Goal: Information Seeking & Learning: Learn about a topic

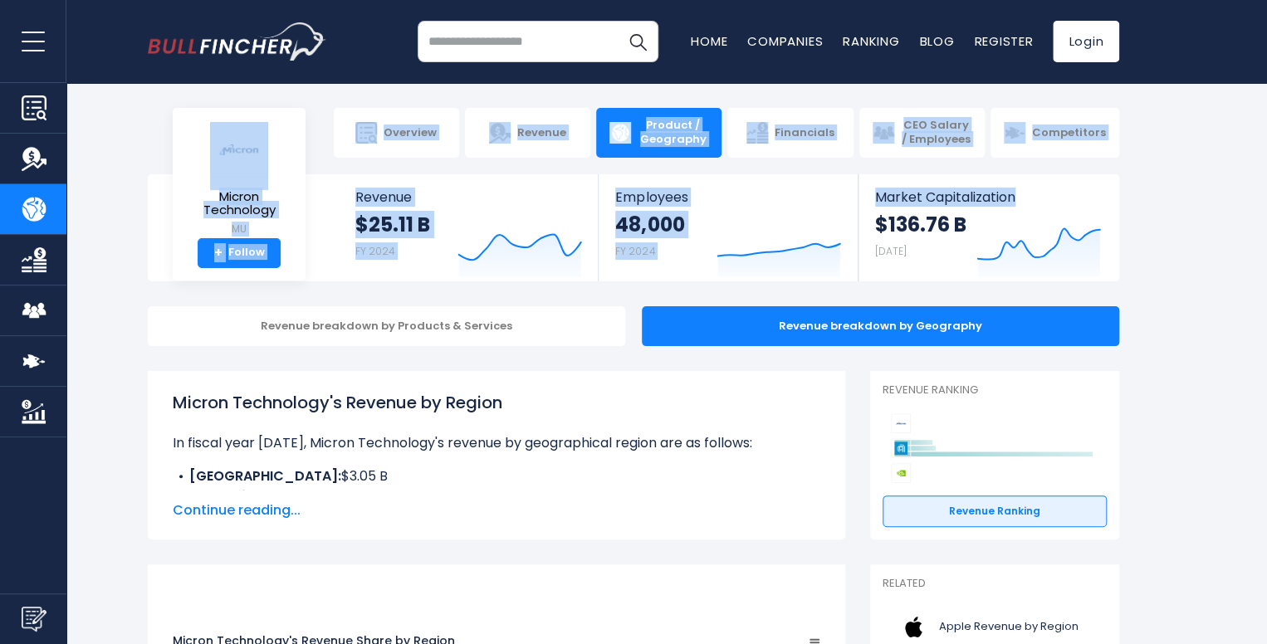
drag, startPoint x: 1265, startPoint y: 61, endPoint x: 1274, endPoint y: 145, distance: 84.3
click at [1266, 145] on html "Overview Revenue Product / Geography" at bounding box center [633, 322] width 1267 height 644
click at [1262, 172] on body "Overview Revenue Product / Geography" at bounding box center [633, 322] width 1267 height 644
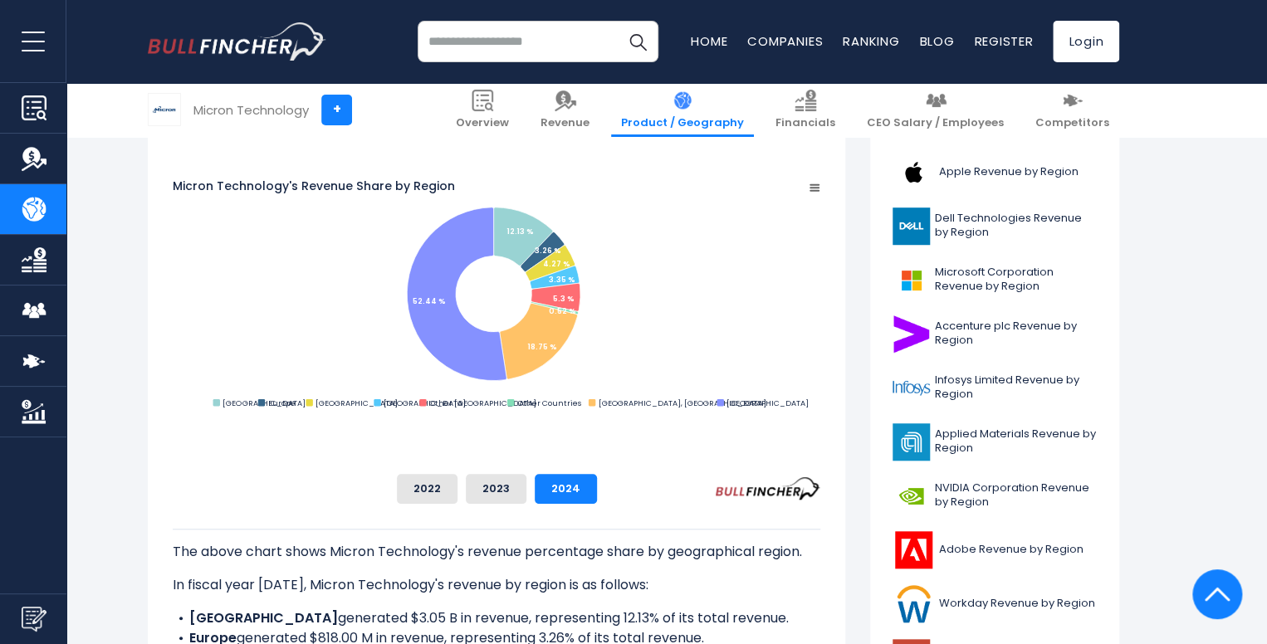
scroll to position [461, 0]
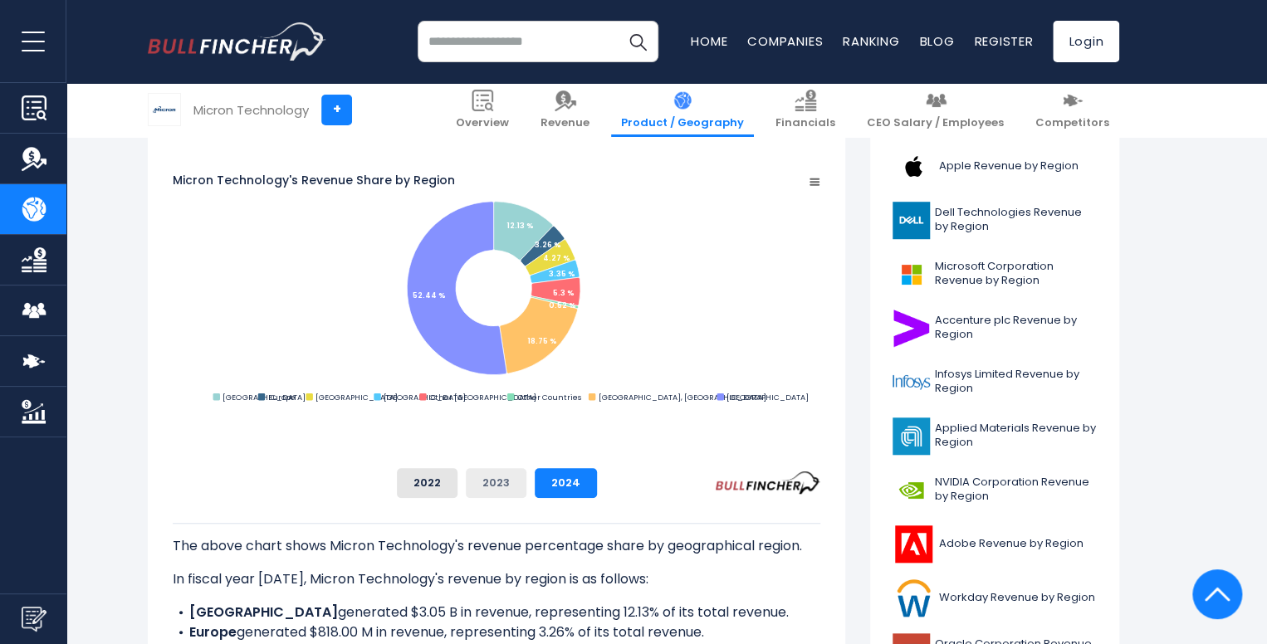
click at [526, 476] on button "2023" at bounding box center [496, 483] width 61 height 30
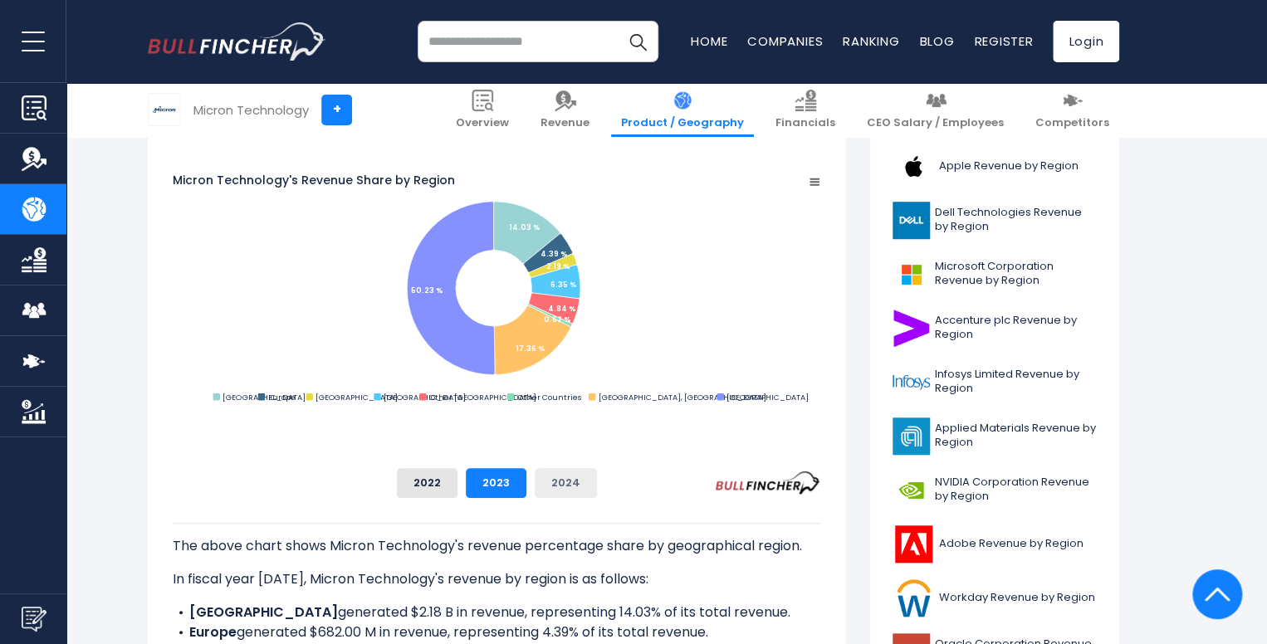
click at [597, 488] on button "2024" at bounding box center [566, 483] width 62 height 30
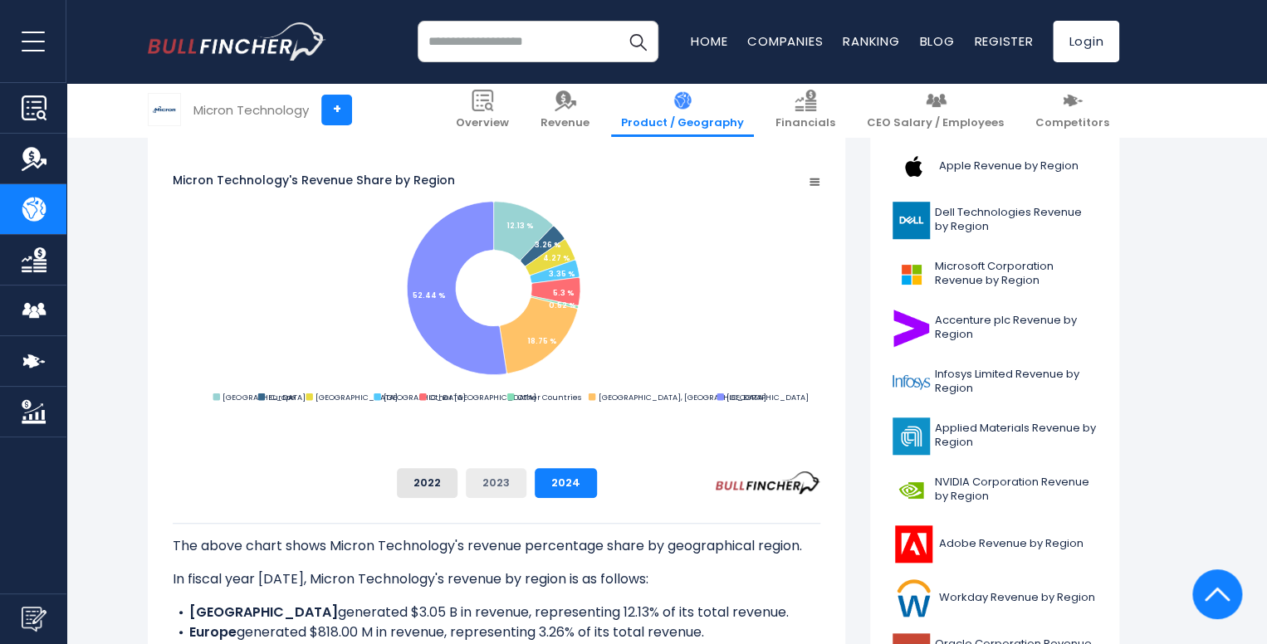
click at [526, 480] on button "2023" at bounding box center [496, 483] width 61 height 30
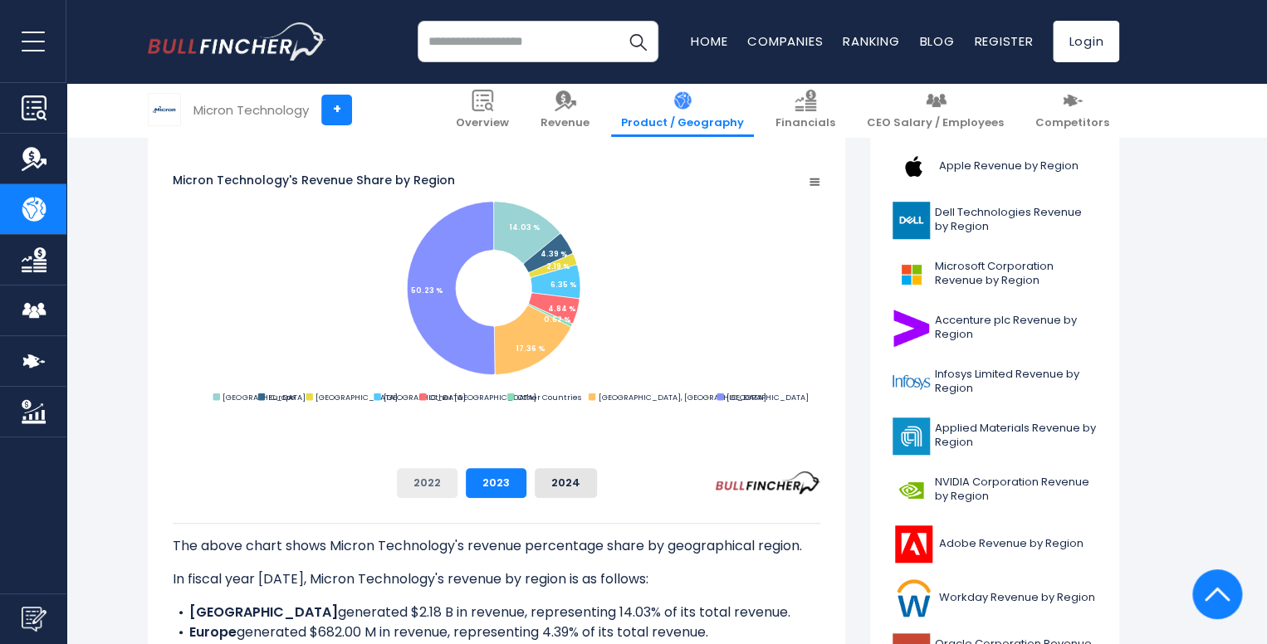
click at [457, 475] on button "2022" at bounding box center [427, 483] width 61 height 30
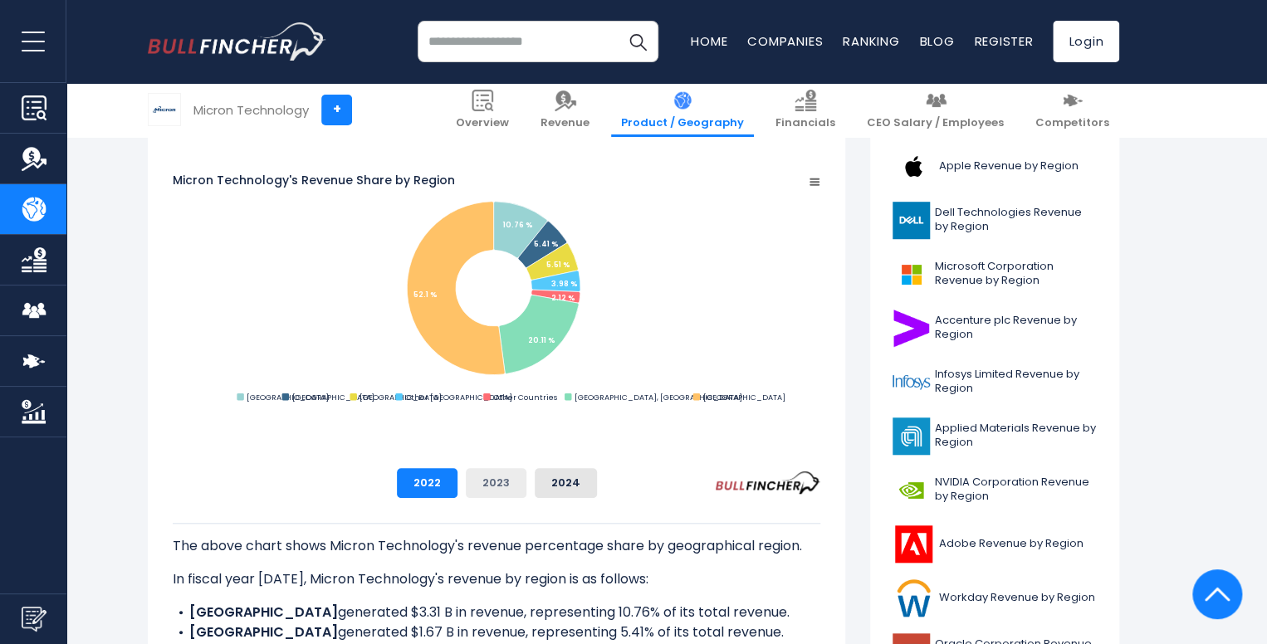
click at [526, 486] on button "2023" at bounding box center [496, 483] width 61 height 30
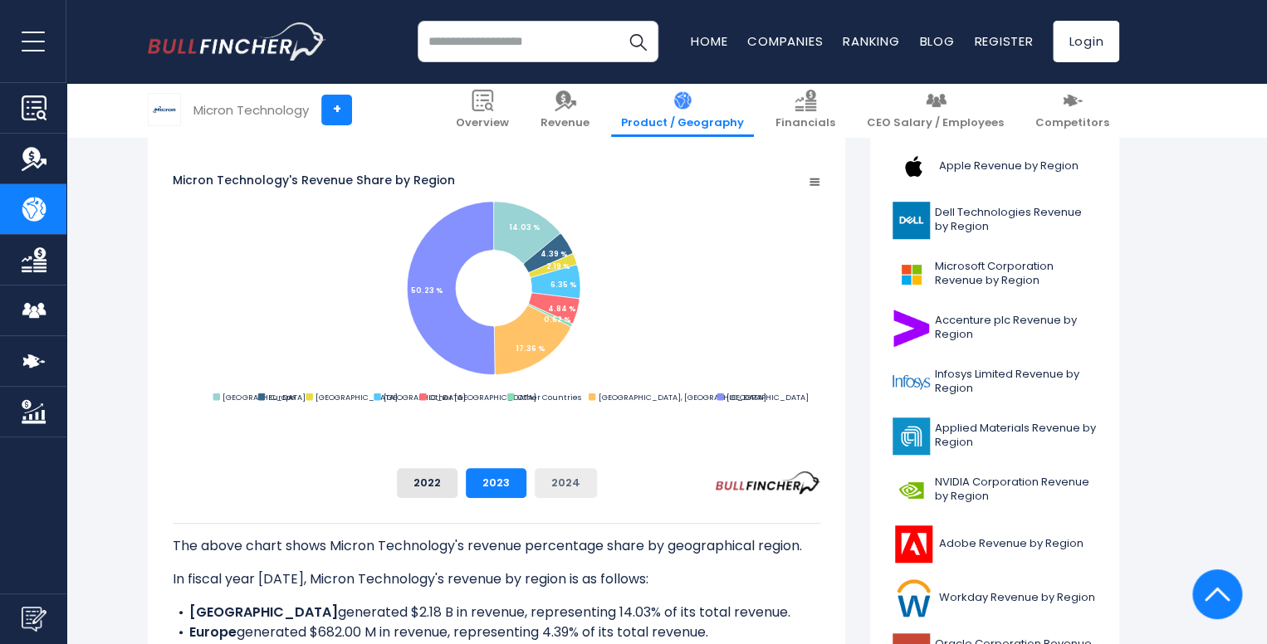
click at [597, 481] on button "2024" at bounding box center [566, 483] width 62 height 30
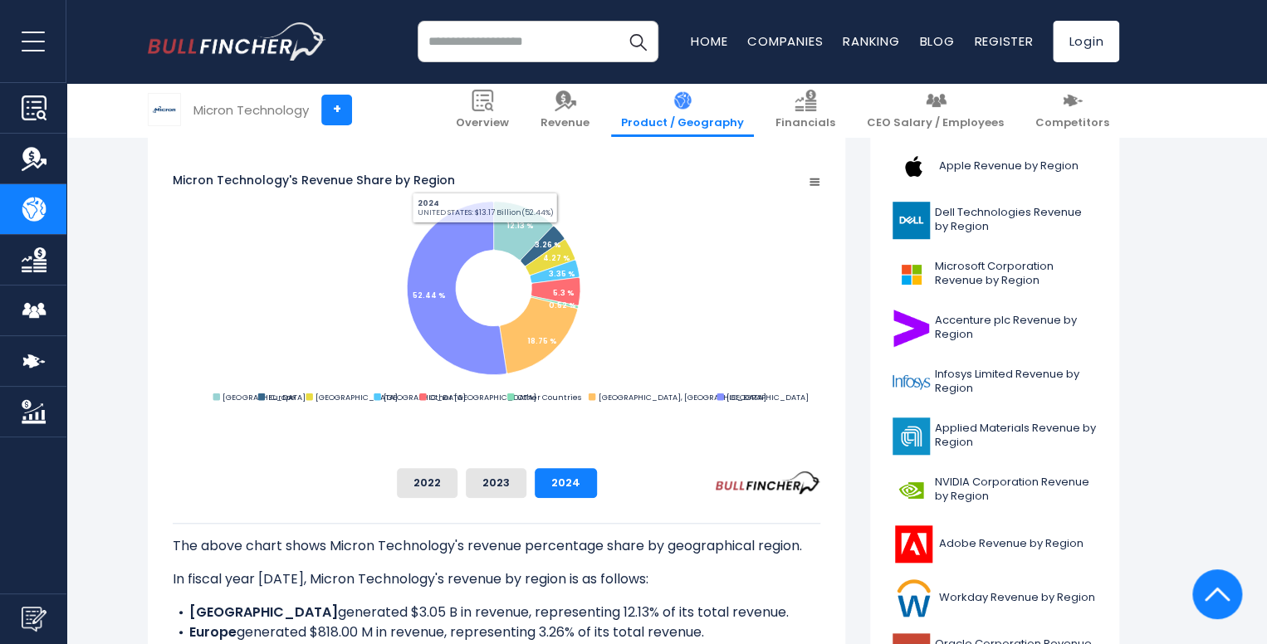
click at [473, 38] on input "search" at bounding box center [538, 42] width 241 height 42
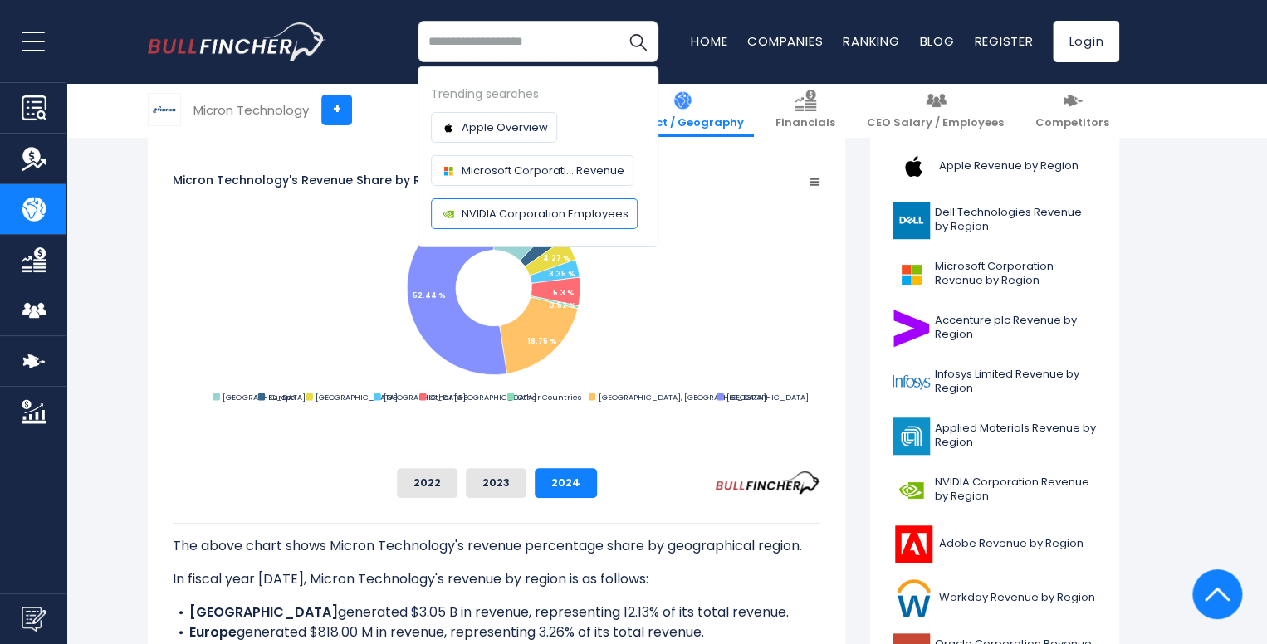
click at [564, 218] on span "NVIDIA Corporation Employees" at bounding box center [544, 213] width 167 height 17
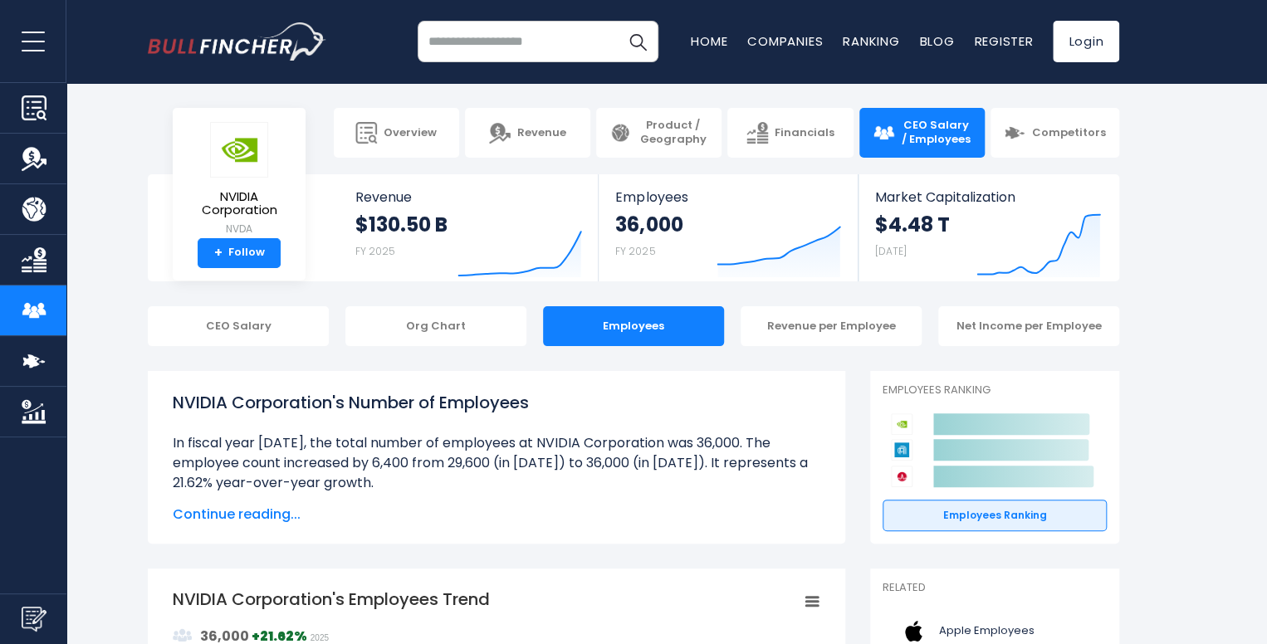
click at [46, 204] on link "Product / Geography" at bounding box center [33, 209] width 66 height 50
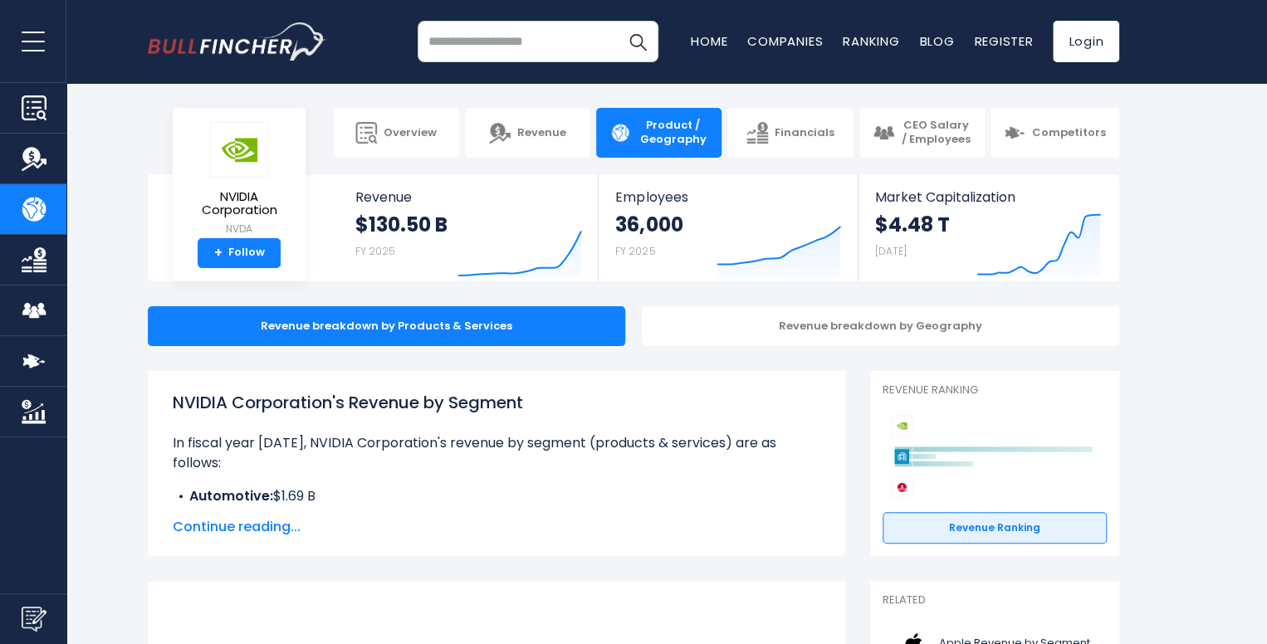
click at [657, 142] on span "Product / Geography" at bounding box center [672, 133] width 71 height 28
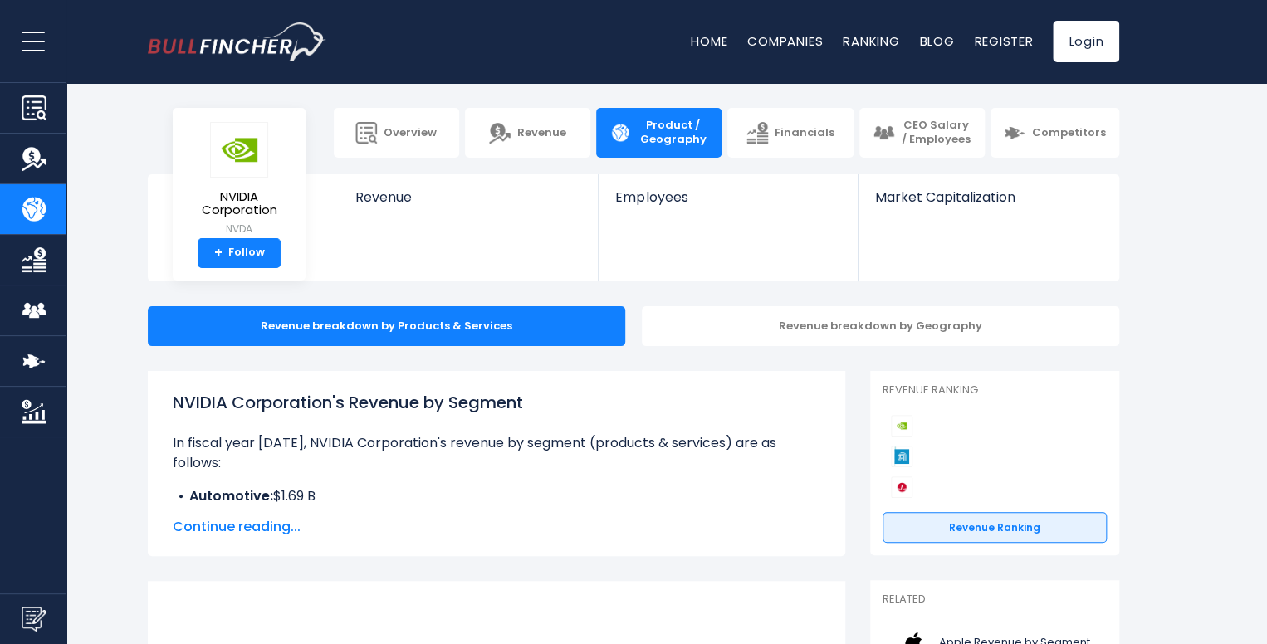
click at [0, 0] on input "search" at bounding box center [0, 0] width 0 height 0
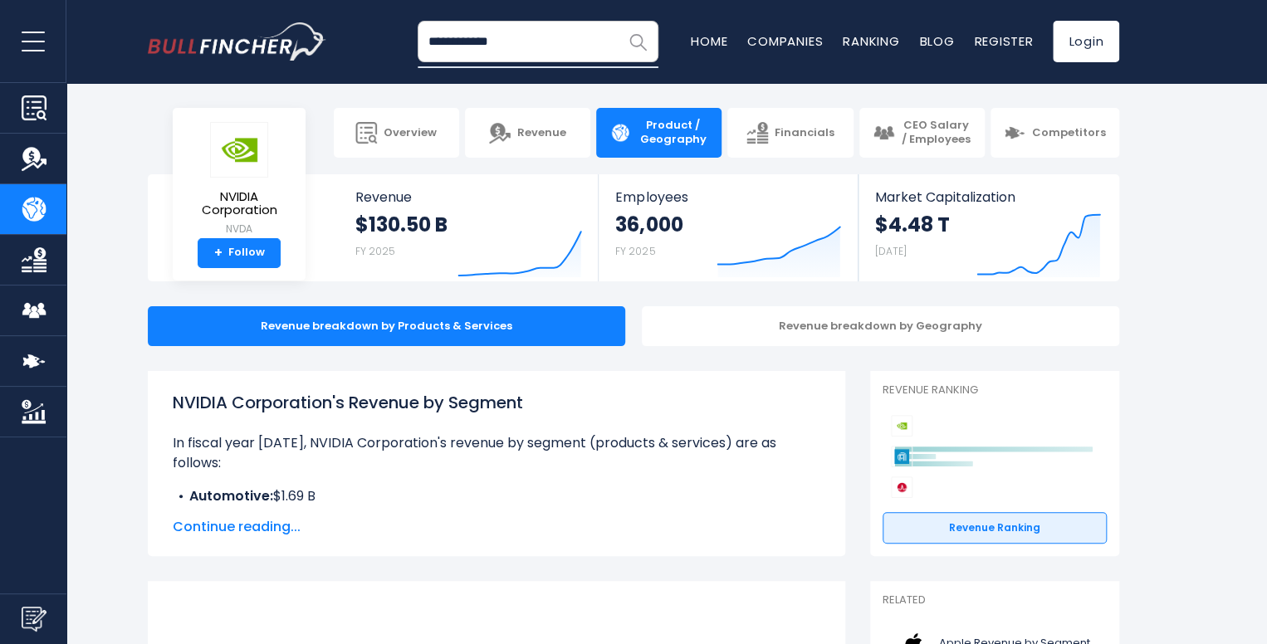
type input "**********"
click at [642, 35] on img "Search" at bounding box center [638, 42] width 22 height 22
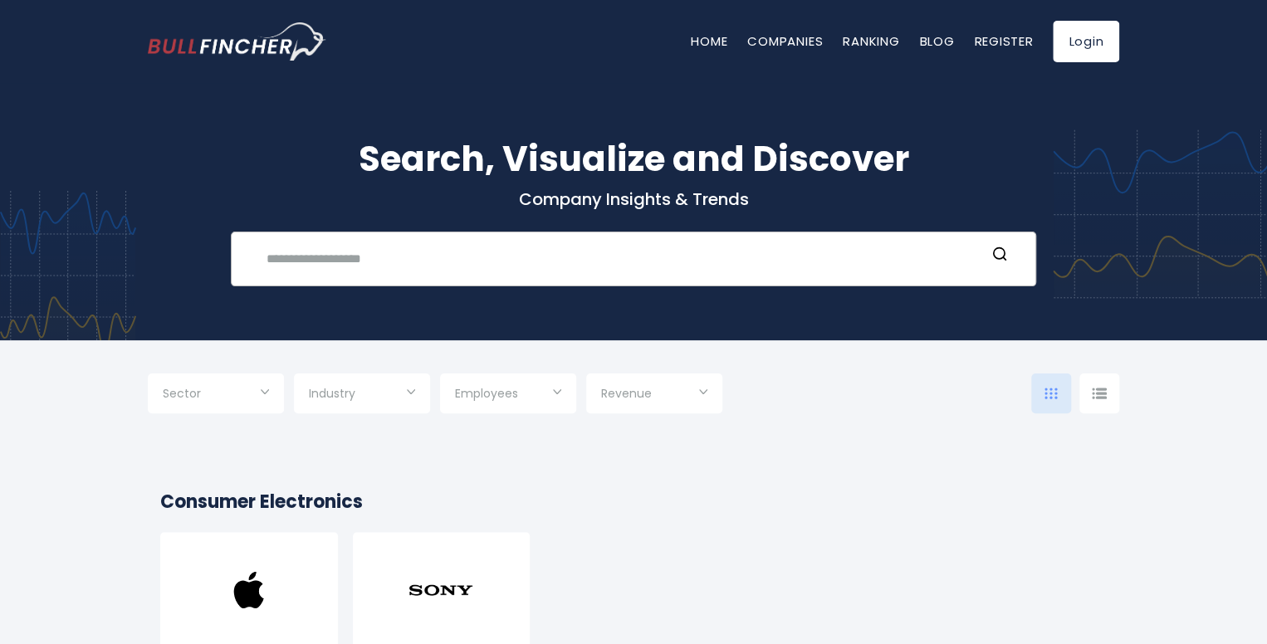
click at [438, 274] on form at bounding box center [633, 258] width 770 height 31
click at [437, 265] on input "text" at bounding box center [620, 258] width 729 height 31
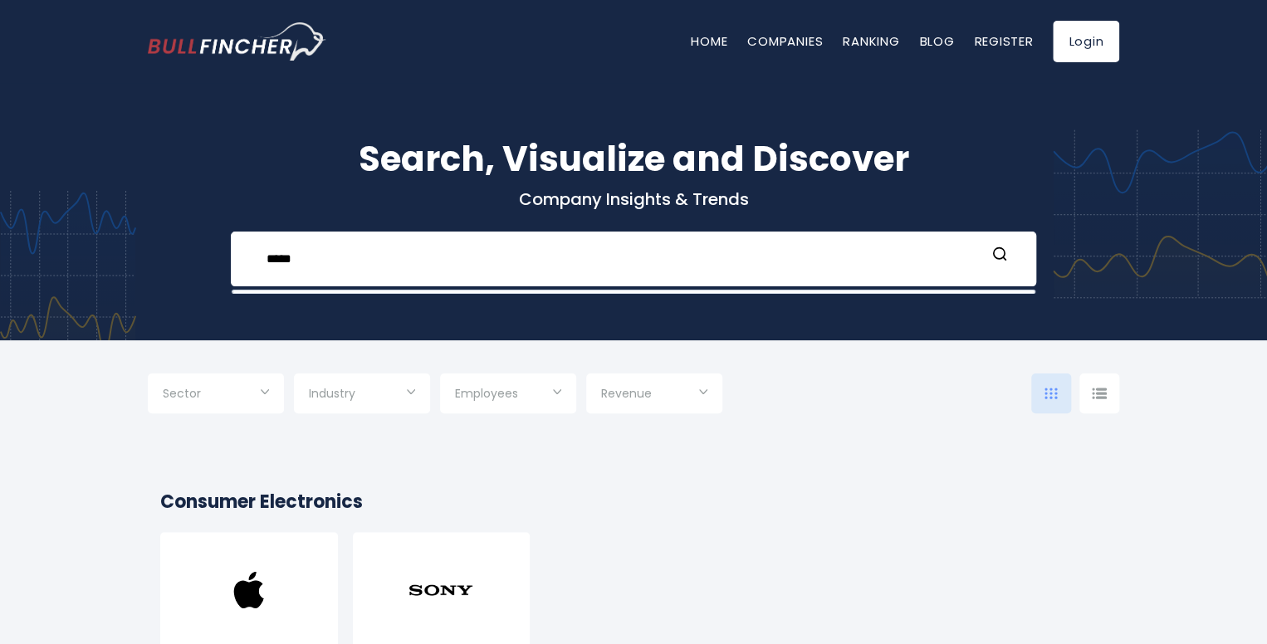
type input "****"
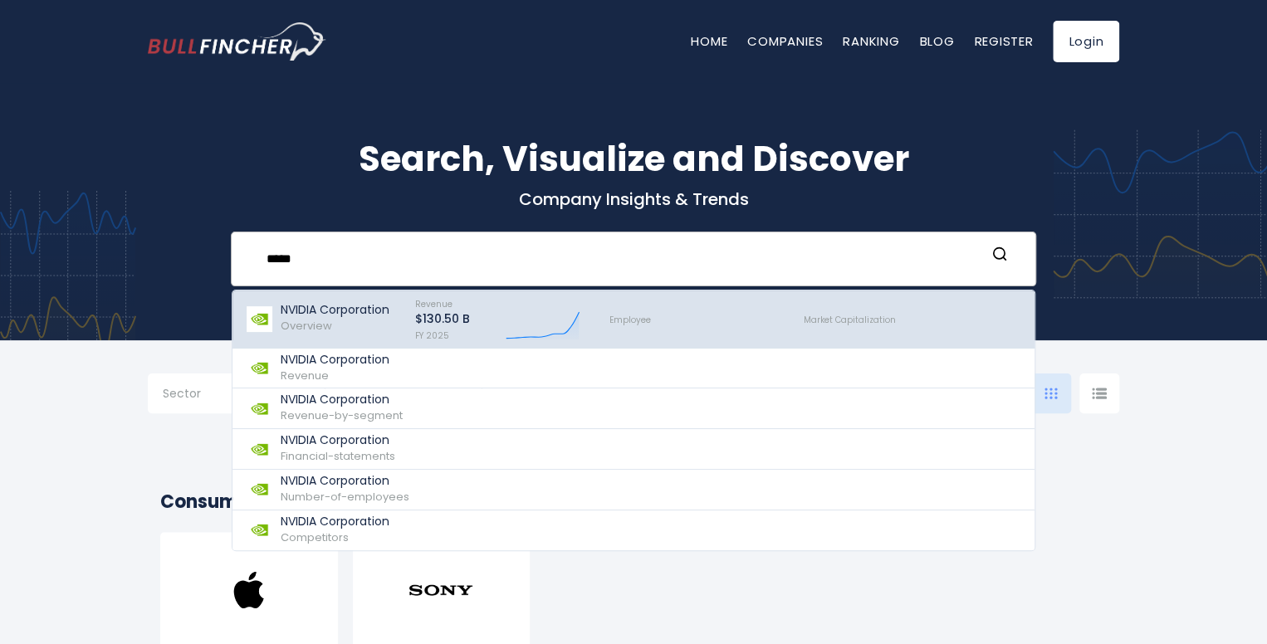
click at [341, 314] on p "NVIDIA Corporation" at bounding box center [335, 310] width 109 height 14
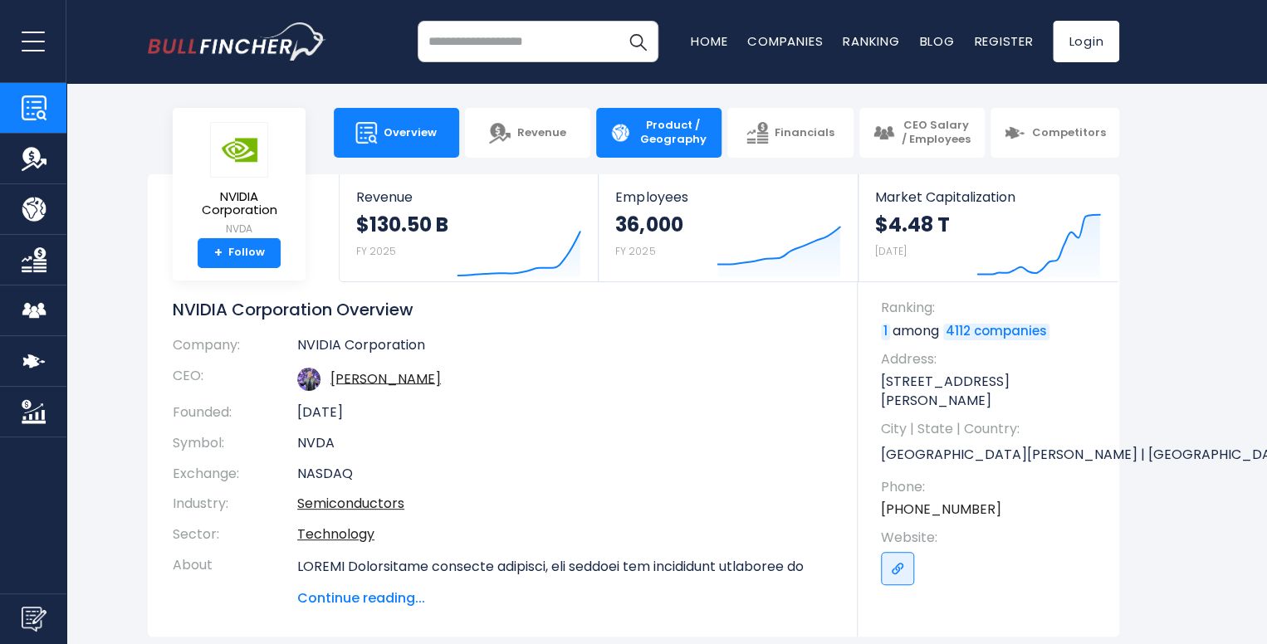
click at [667, 121] on span "Product / Geography" at bounding box center [672, 133] width 71 height 28
click at [699, 121] on span "Product / Geography" at bounding box center [672, 133] width 71 height 28
click at [678, 127] on span "Product / Geography" at bounding box center [672, 133] width 71 height 28
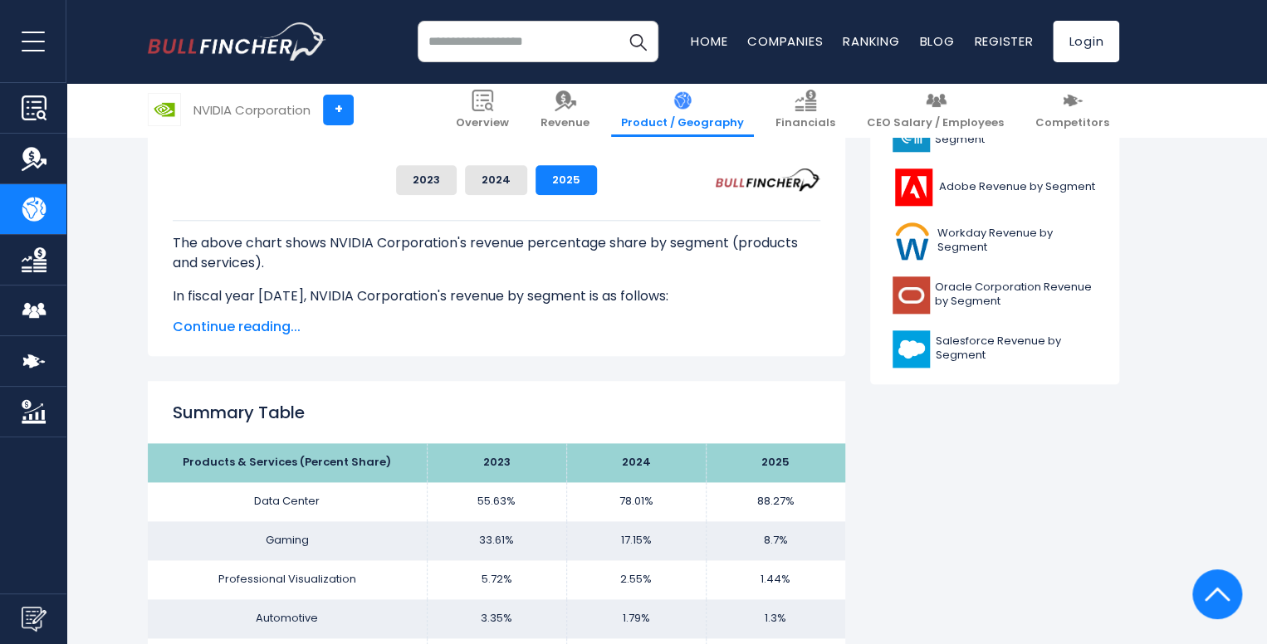
scroll to position [711, 0]
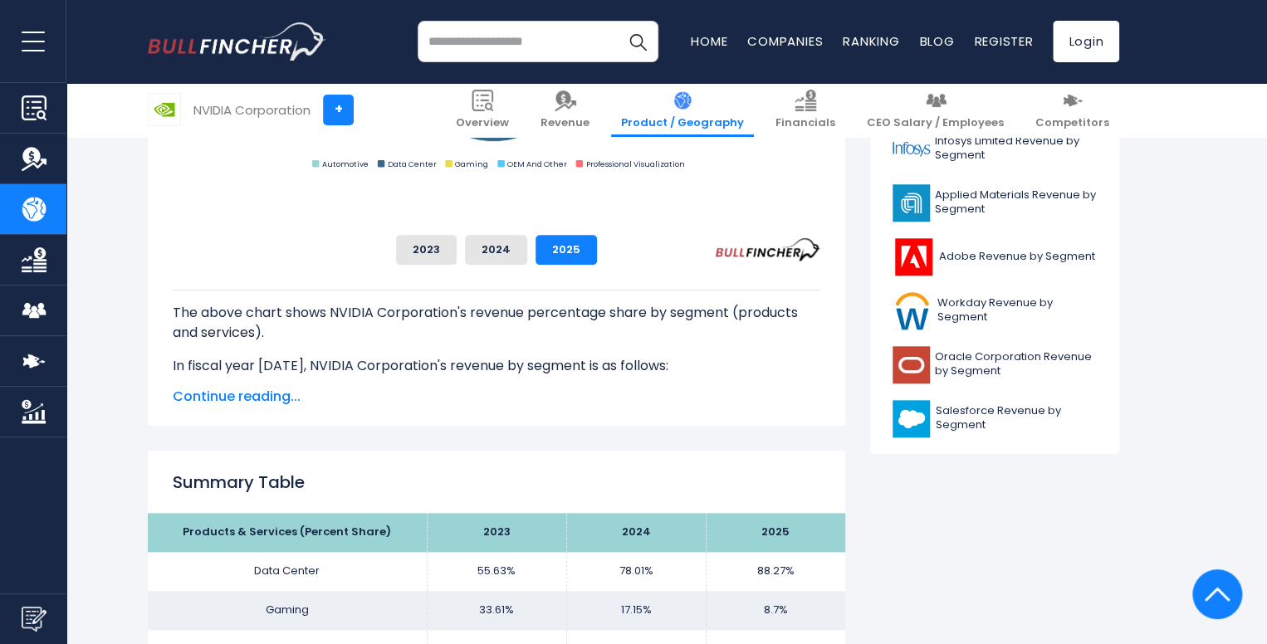
click at [266, 396] on span "Continue reading..." at bounding box center [496, 397] width 647 height 20
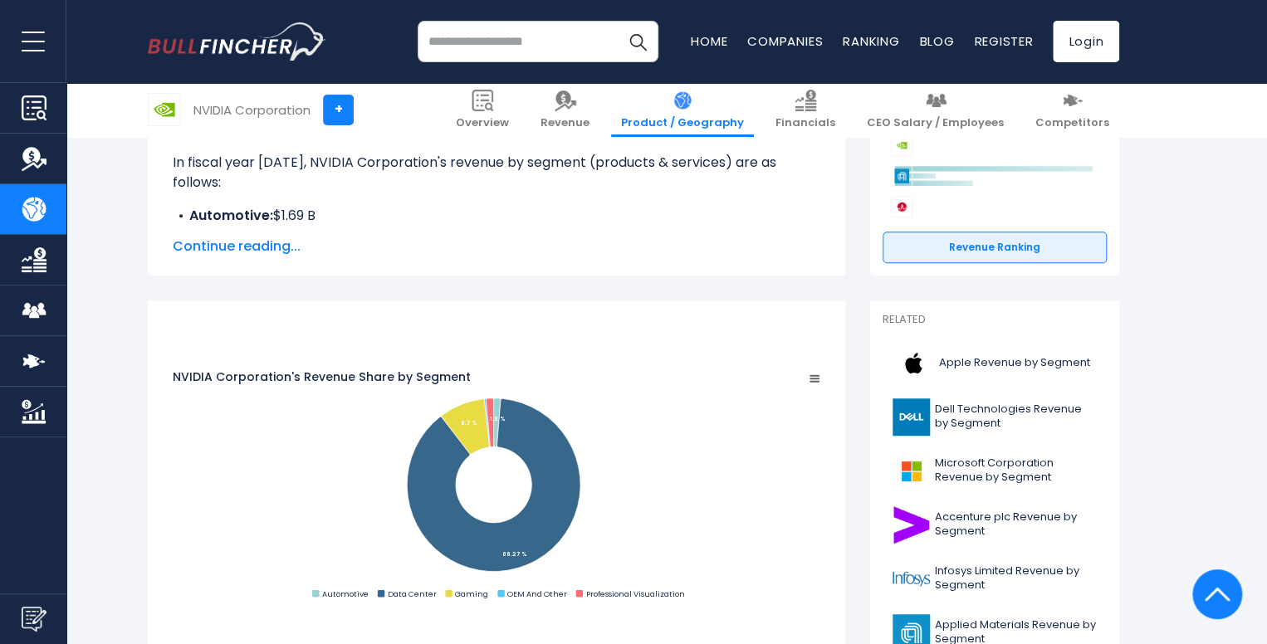
scroll to position [191, 0]
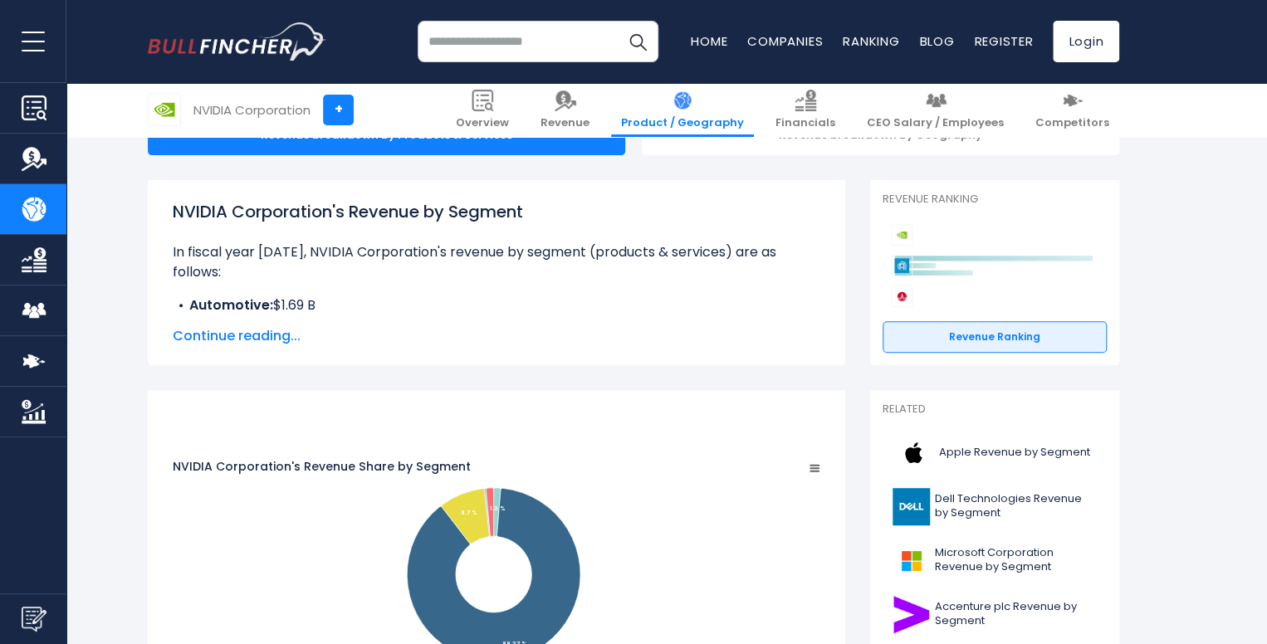
click at [823, 460] on rect "NVIDIA Corporation's Revenue Share by Segment" at bounding box center [814, 468] width 17 height 17
click at [846, 423] on div "View Fullscreen Print chart Download PNG Image Download JPEG Image" at bounding box center [755, 500] width 181 height 179
click at [251, 333] on span "Continue reading..." at bounding box center [496, 336] width 647 height 20
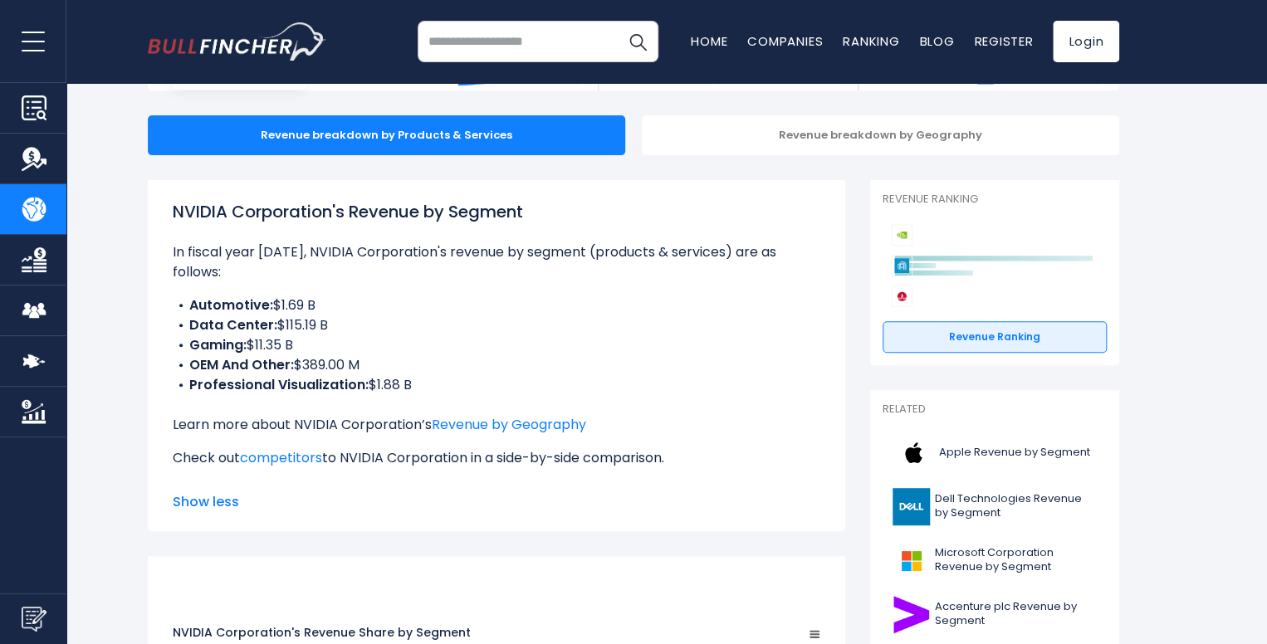
scroll to position [0, 0]
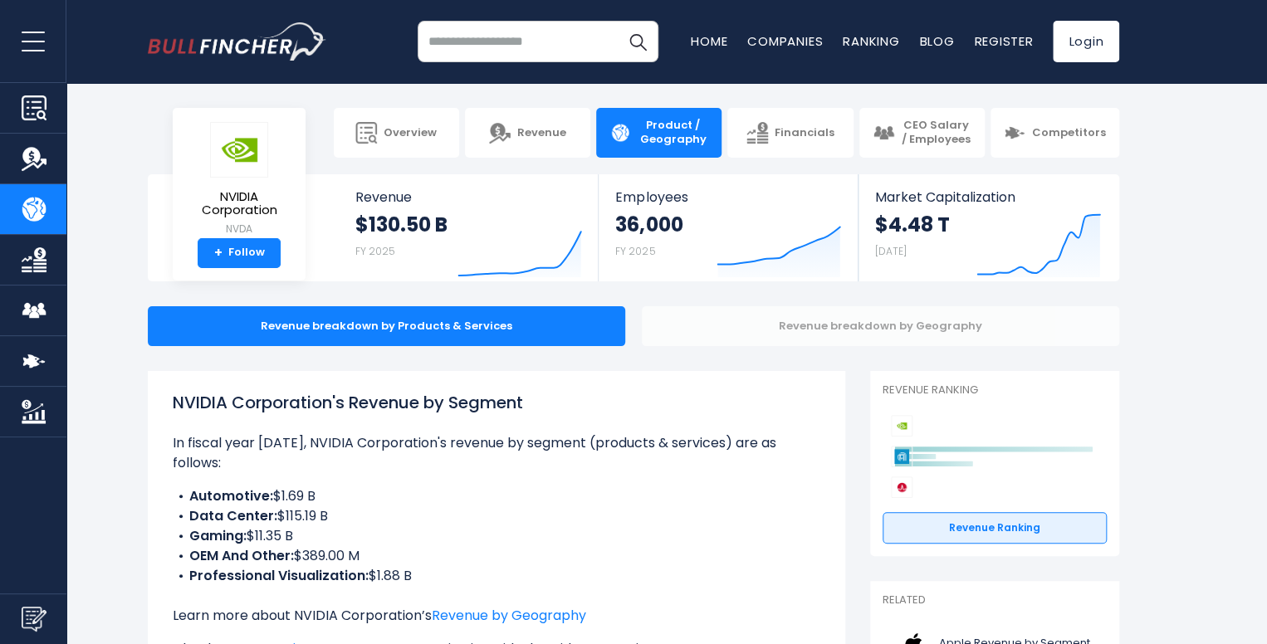
click at [903, 341] on div "Revenue breakdown by Geography" at bounding box center [880, 326] width 477 height 40
click at [901, 335] on div "Revenue breakdown by Geography" at bounding box center [880, 326] width 477 height 40
click at [881, 326] on div "Revenue breakdown by Geography" at bounding box center [880, 326] width 477 height 40
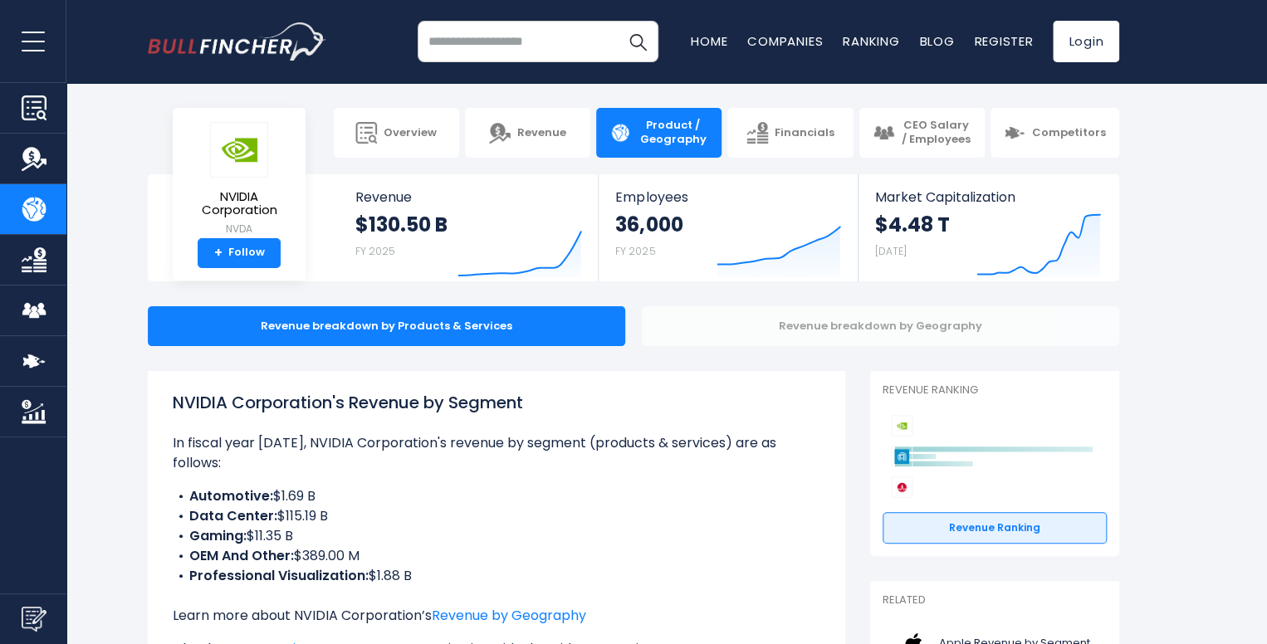
click at [779, 325] on div "Revenue breakdown by Geography" at bounding box center [880, 326] width 477 height 40
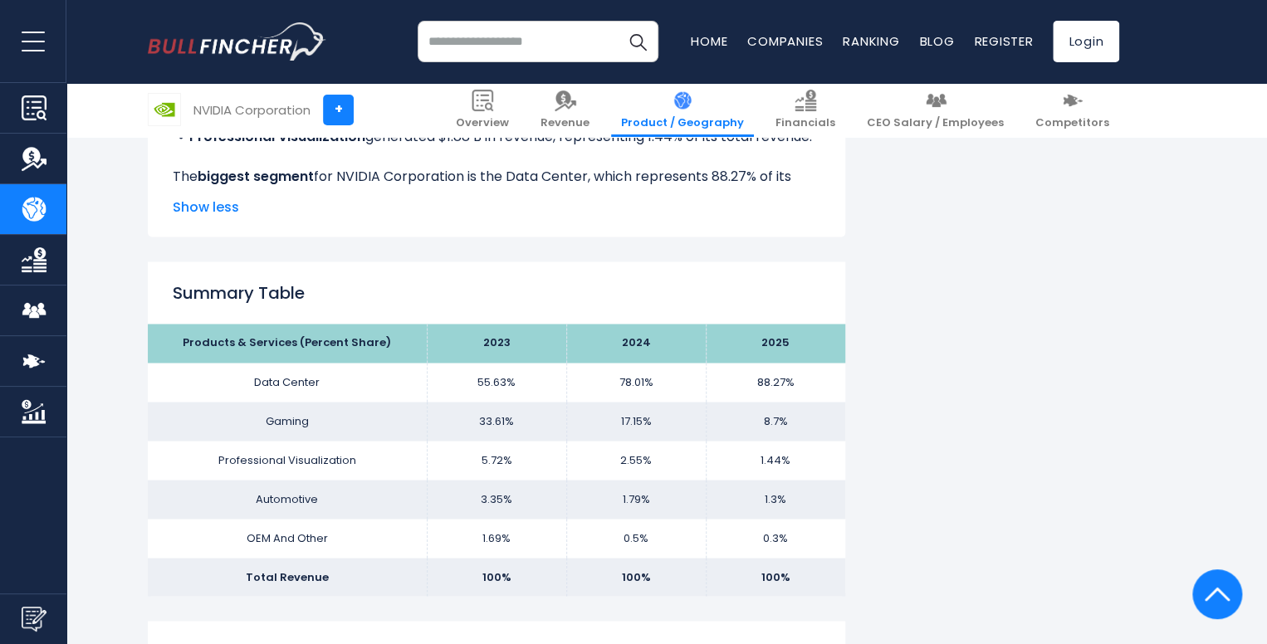
scroll to position [1225, 0]
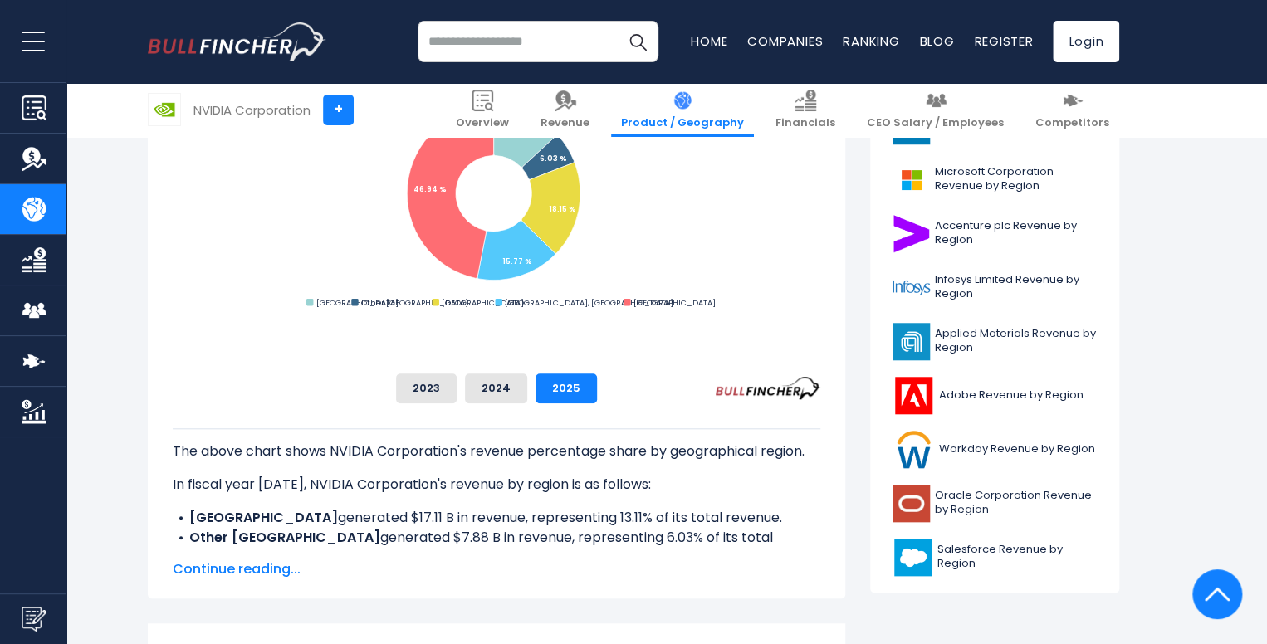
scroll to position [659, 0]
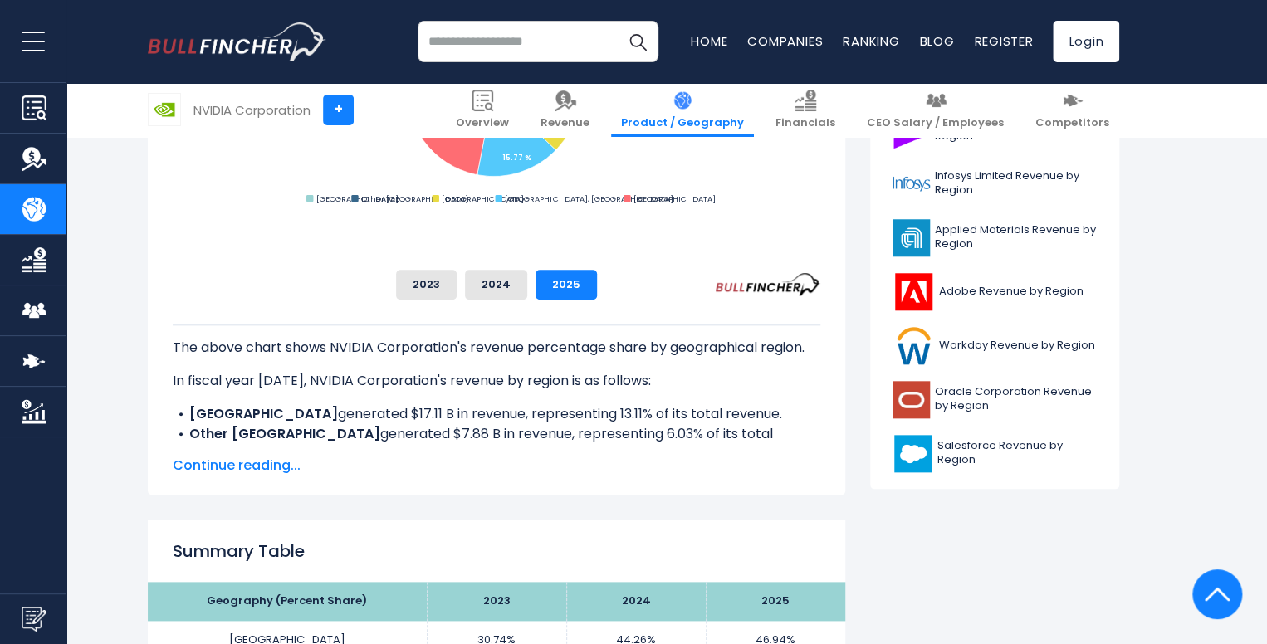
click at [252, 467] on span "Continue reading..." at bounding box center [496, 466] width 647 height 20
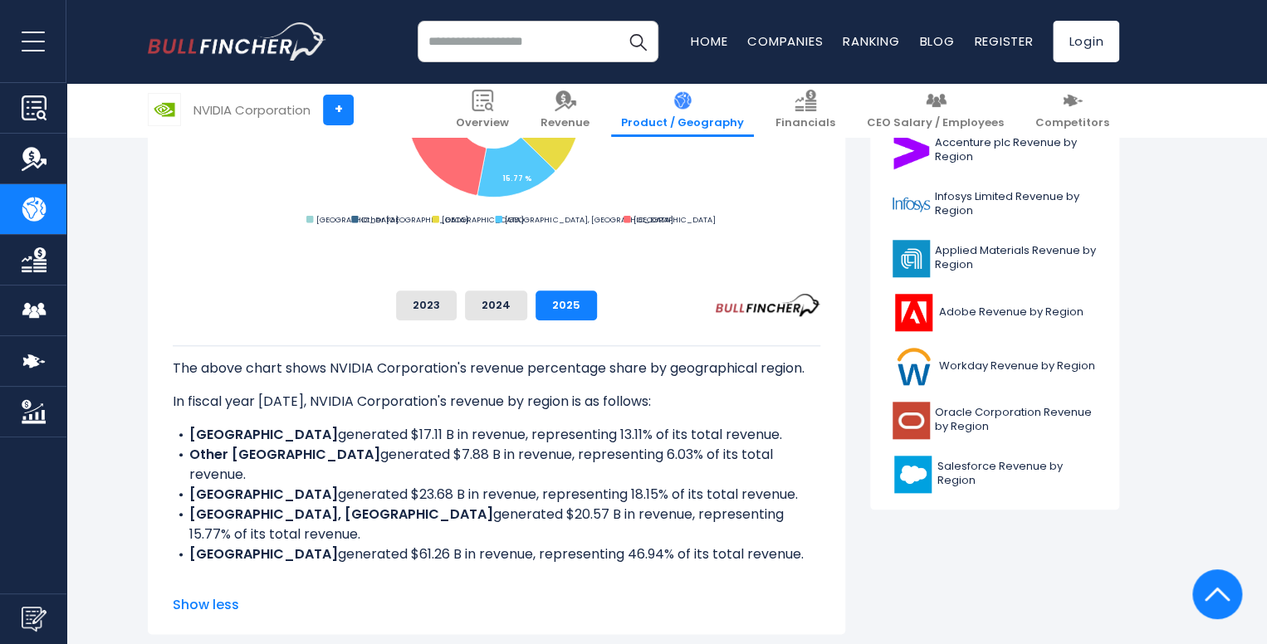
scroll to position [603, 0]
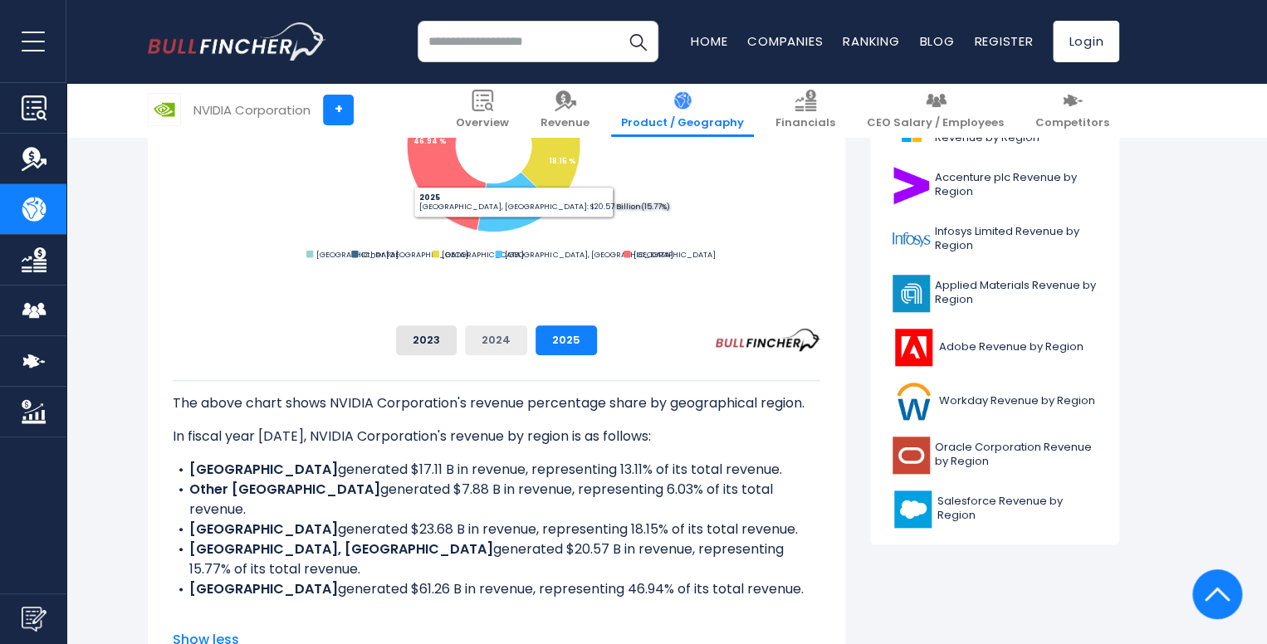
click at [527, 346] on button "2024" at bounding box center [496, 340] width 62 height 30
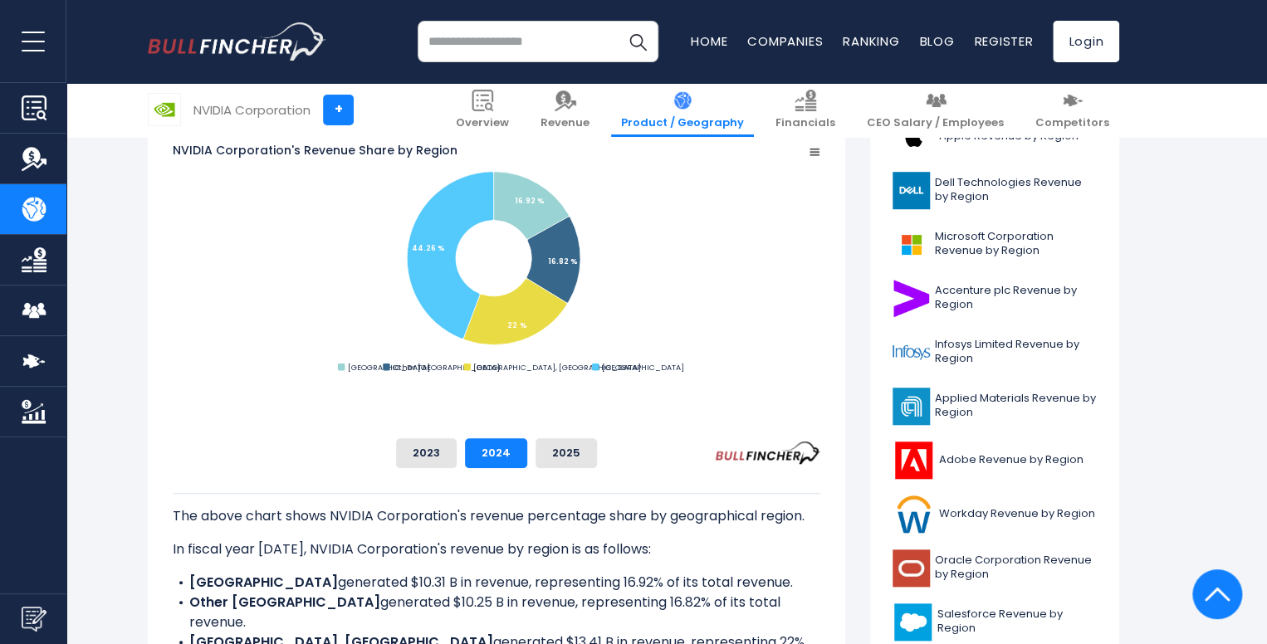
scroll to position [455, 0]
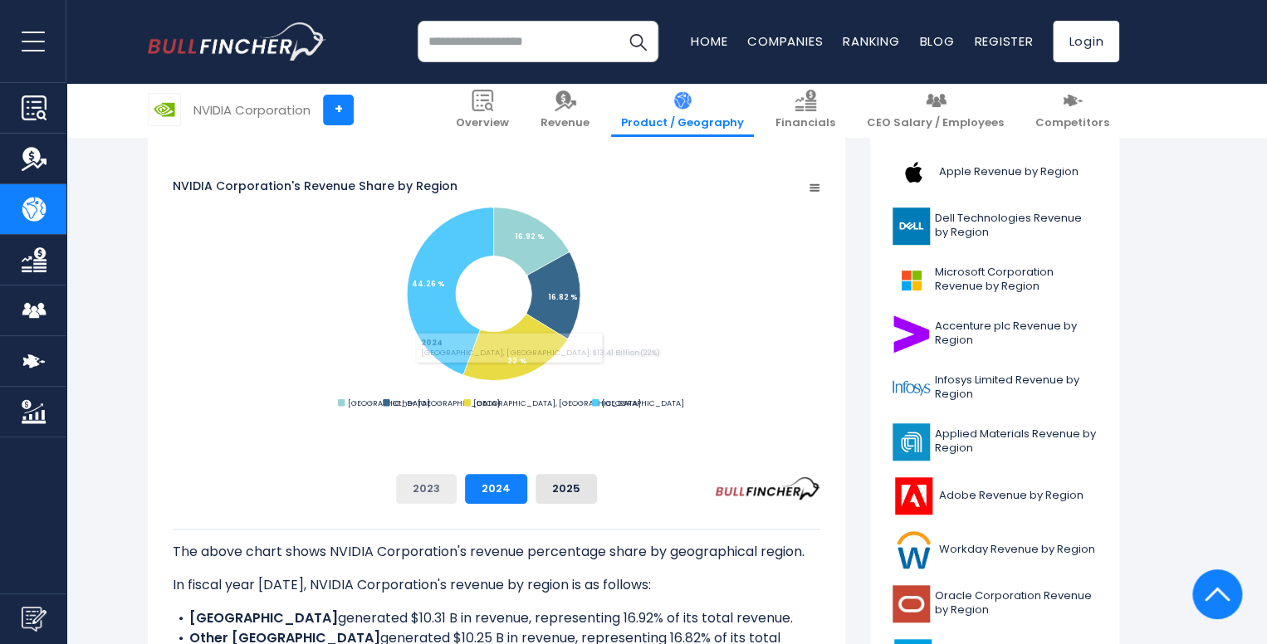
click at [457, 496] on button "2023" at bounding box center [426, 489] width 61 height 30
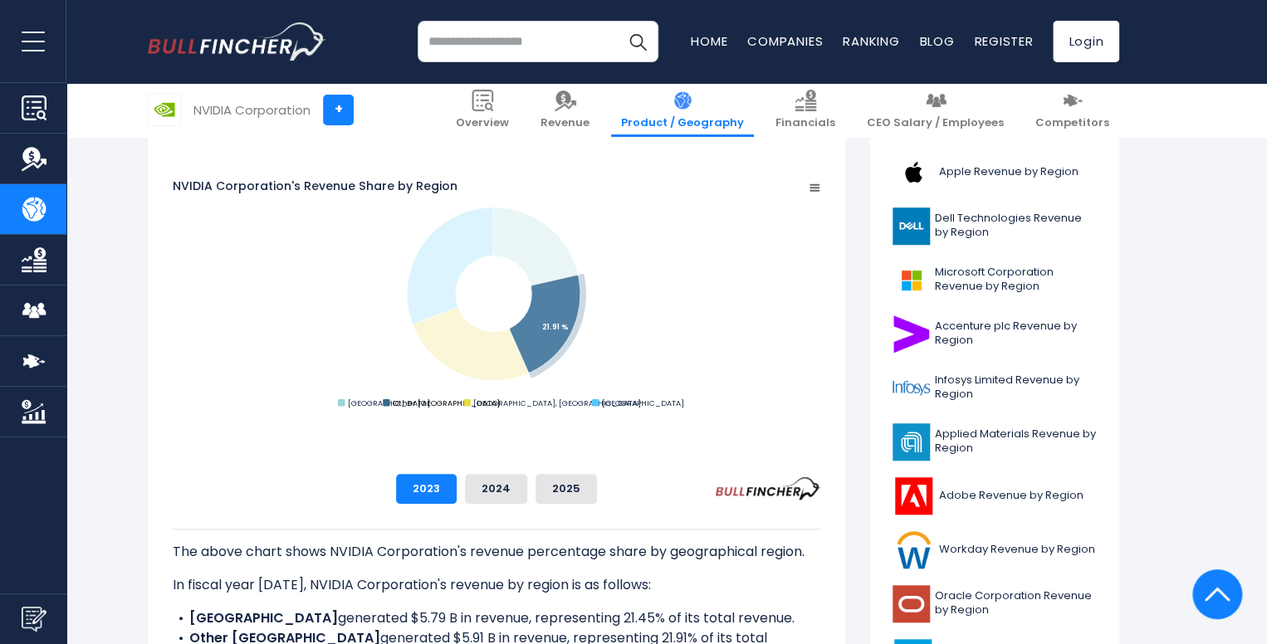
click at [500, 408] on text "Other Americas" at bounding box center [446, 403] width 107 height 11
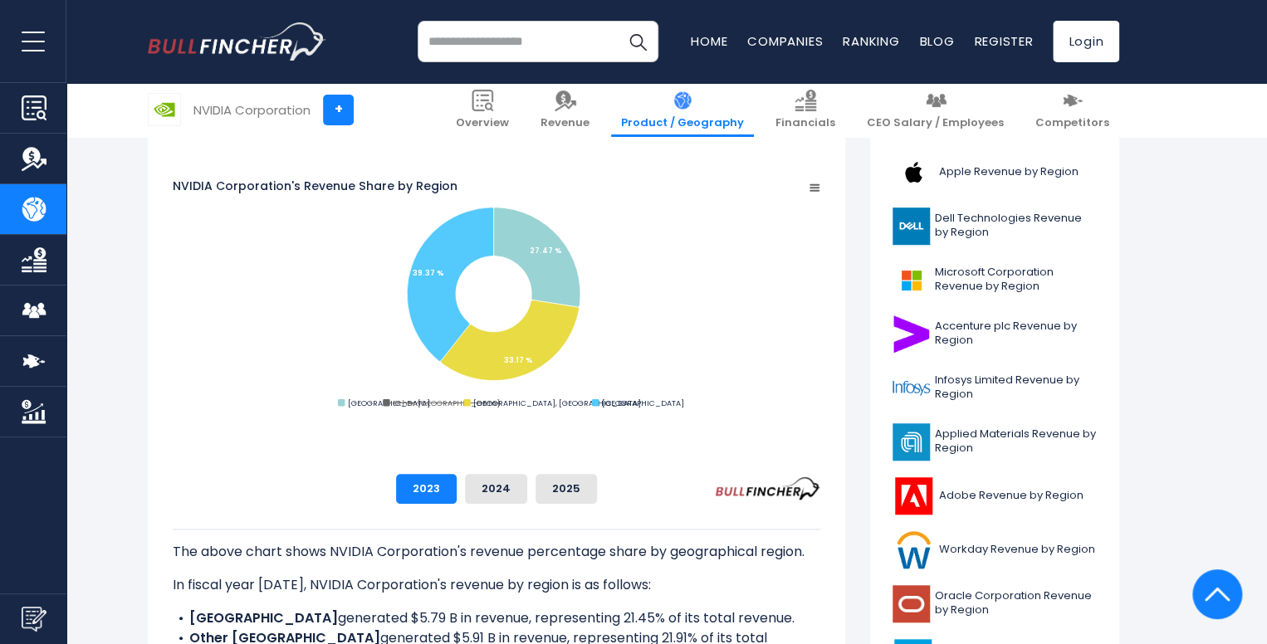
click at [509, 442] on icon "Created with Highcharts 12.1.2 Chart context menu NVIDIA Corporation's Revenue …" at bounding box center [496, 295] width 647 height 332
click at [500, 408] on text "Other Americas" at bounding box center [446, 403] width 107 height 11
